Goal: Navigation & Orientation: Find specific page/section

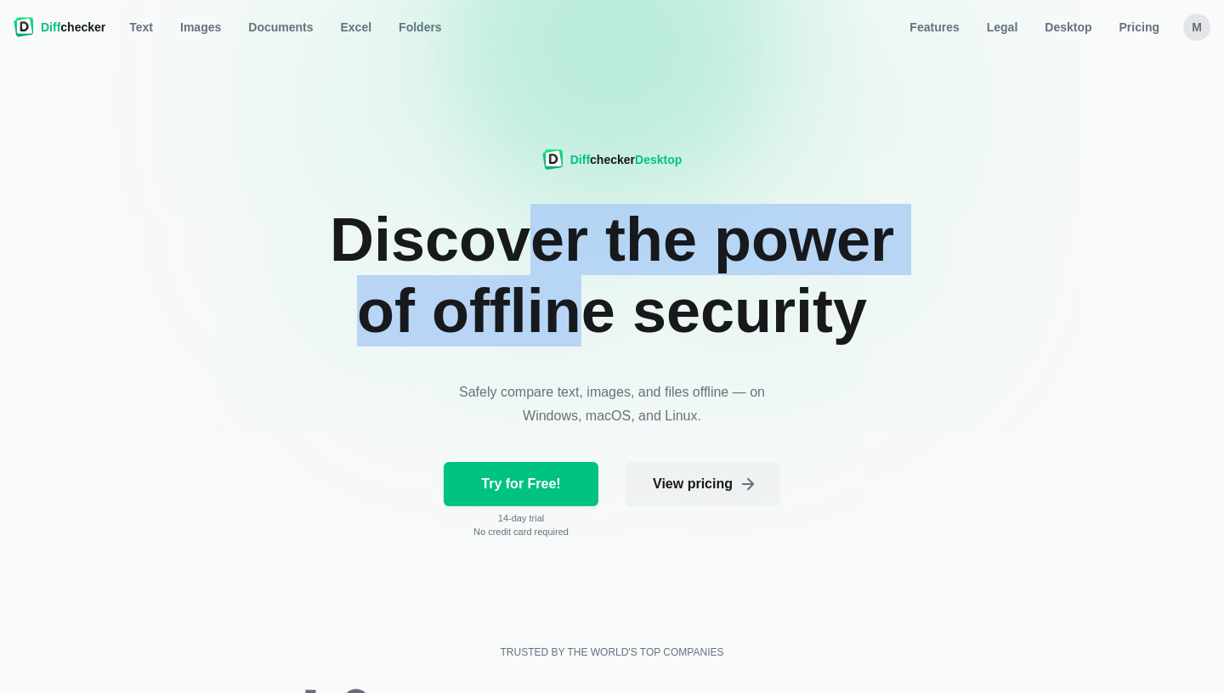
drag, startPoint x: 506, startPoint y: 242, endPoint x: 558, endPoint y: 311, distance: 86.7
click at [558, 309] on h1 "Discover the power of offline security" at bounding box center [611, 275] width 629 height 143
click at [558, 311] on h1 "Discover the power of offline security" at bounding box center [611, 275] width 629 height 143
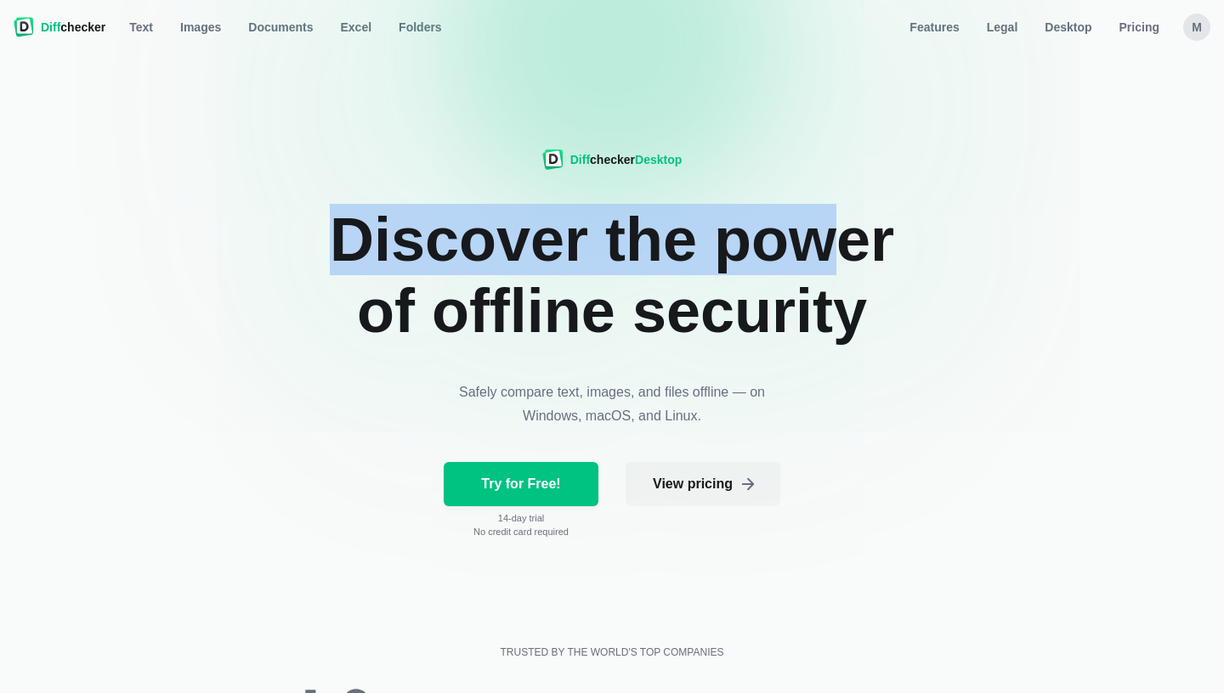
drag, startPoint x: 334, startPoint y: 223, endPoint x: 795, endPoint y: 301, distance: 467.0
click at [795, 300] on h1 "Discover the power of offline security" at bounding box center [611, 275] width 629 height 143
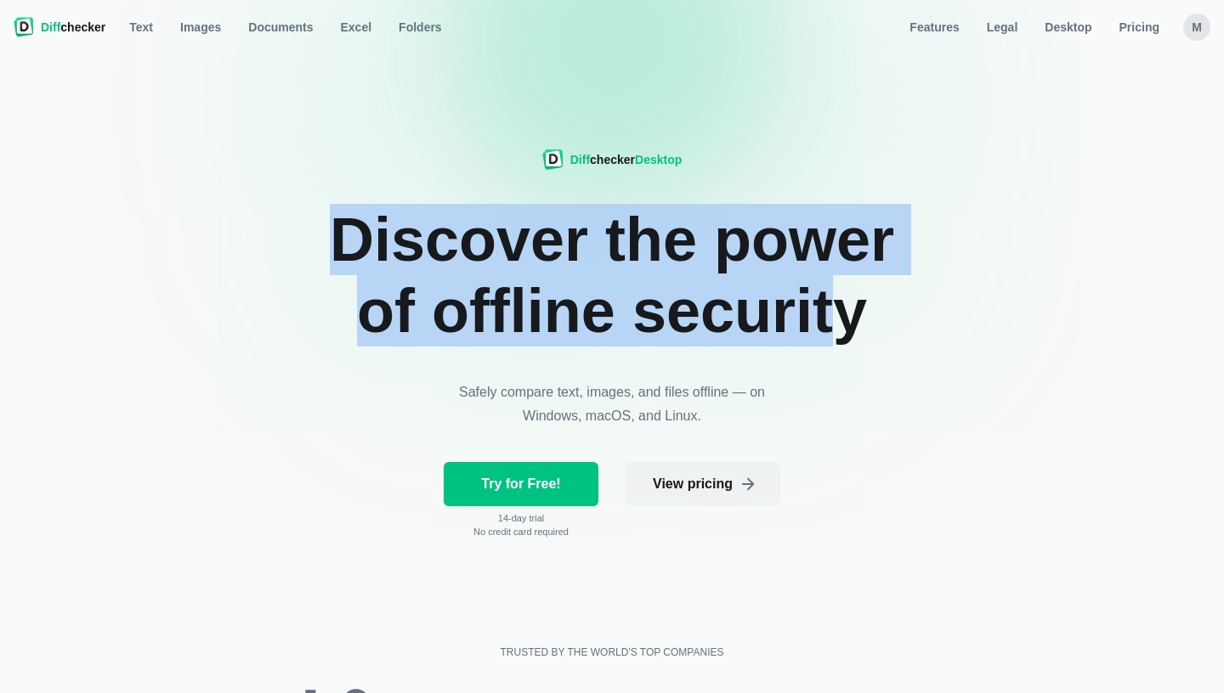
click at [795, 301] on h1 "Discover the power of offline security" at bounding box center [611, 275] width 629 height 143
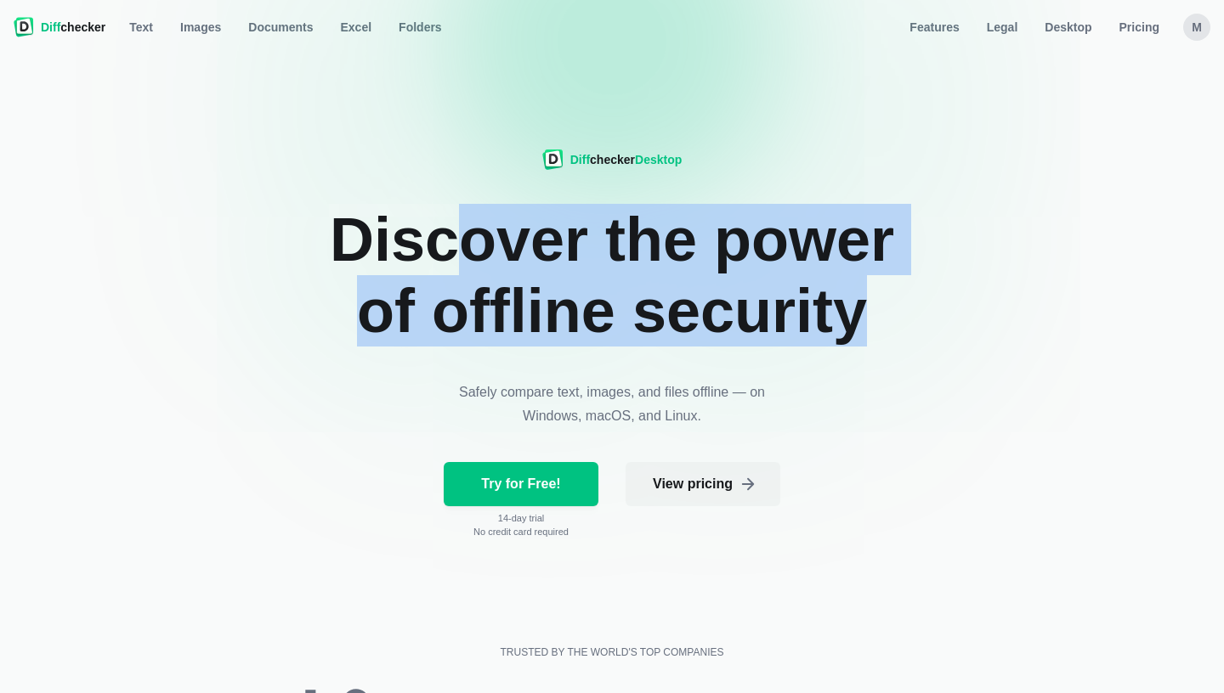
drag, startPoint x: 827, startPoint y: 323, endPoint x: 433, endPoint y: 243, distance: 401.5
click at [433, 243] on h1 "Discover the power of offline security" at bounding box center [611, 275] width 629 height 143
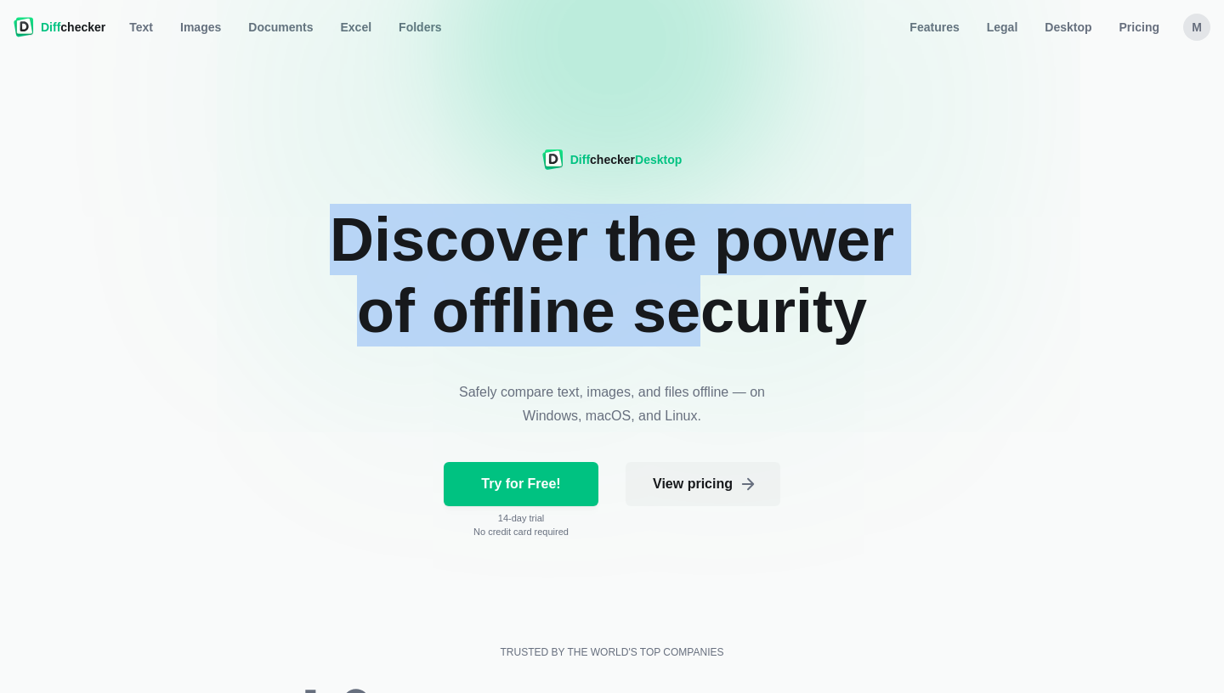
drag, startPoint x: 337, startPoint y: 241, endPoint x: 657, endPoint y: 303, distance: 326.2
click at [657, 303] on h1 "Discover the power of offline security" at bounding box center [611, 275] width 629 height 143
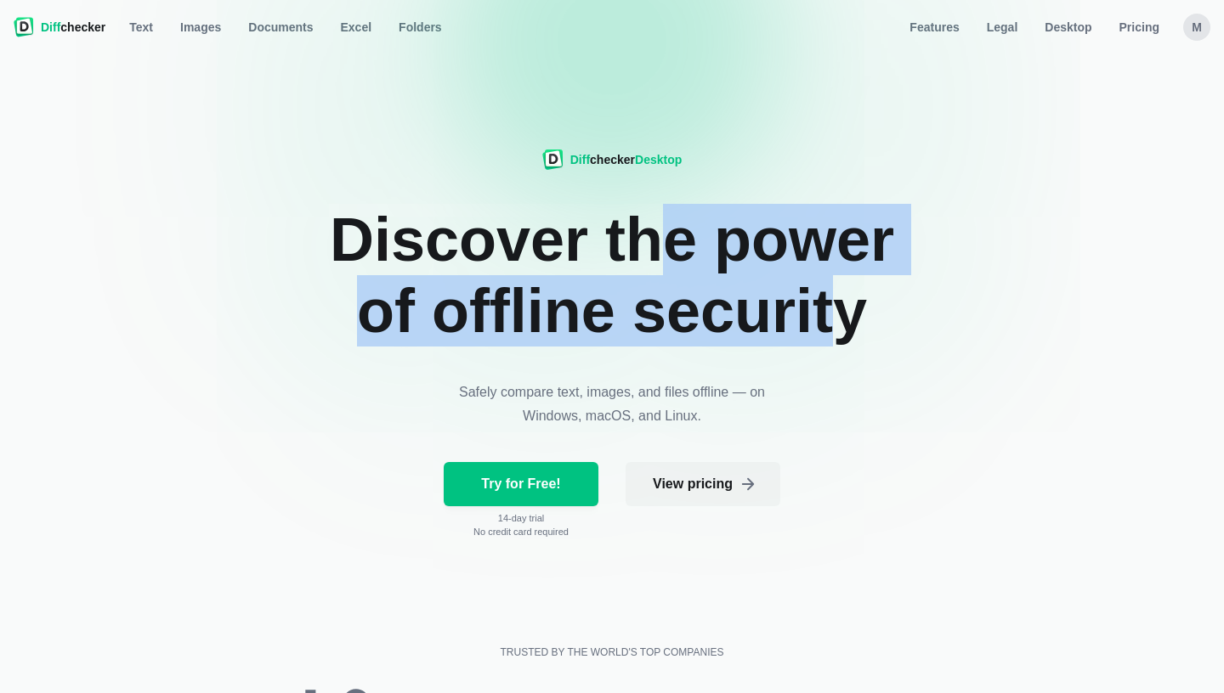
drag, startPoint x: 783, startPoint y: 321, endPoint x: 599, endPoint y: 263, distance: 192.4
click at [602, 264] on h1 "Discover the power of offline security" at bounding box center [611, 275] width 629 height 143
click at [599, 263] on h1 "Discover the power of offline security" at bounding box center [611, 275] width 629 height 143
drag, startPoint x: 582, startPoint y: 251, endPoint x: 772, endPoint y: 323, distance: 203.6
click at [772, 322] on h1 "Discover the power of offline security" at bounding box center [611, 275] width 629 height 143
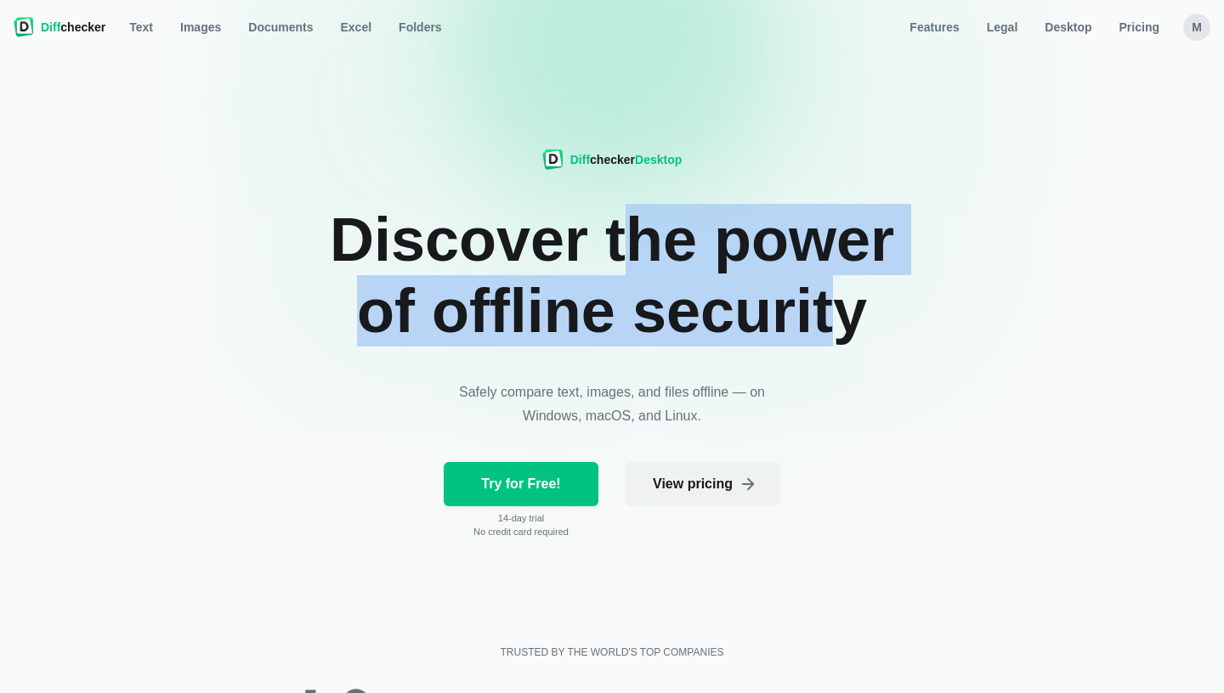
click at [772, 323] on h1 "Discover the power of offline security" at bounding box center [611, 275] width 629 height 143
